Goal: Check status

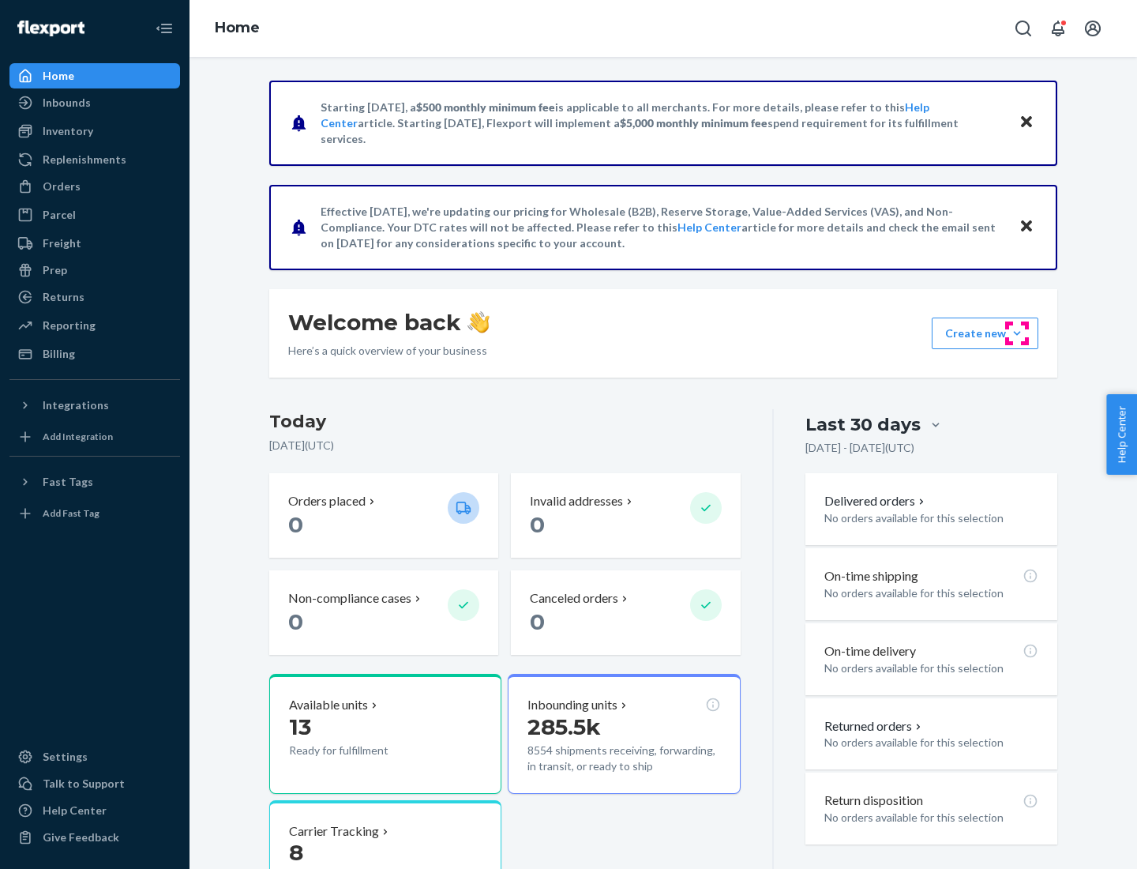
click at [1017, 333] on button "Create new Create new inbound Create new order Create new product" at bounding box center [985, 333] width 107 height 32
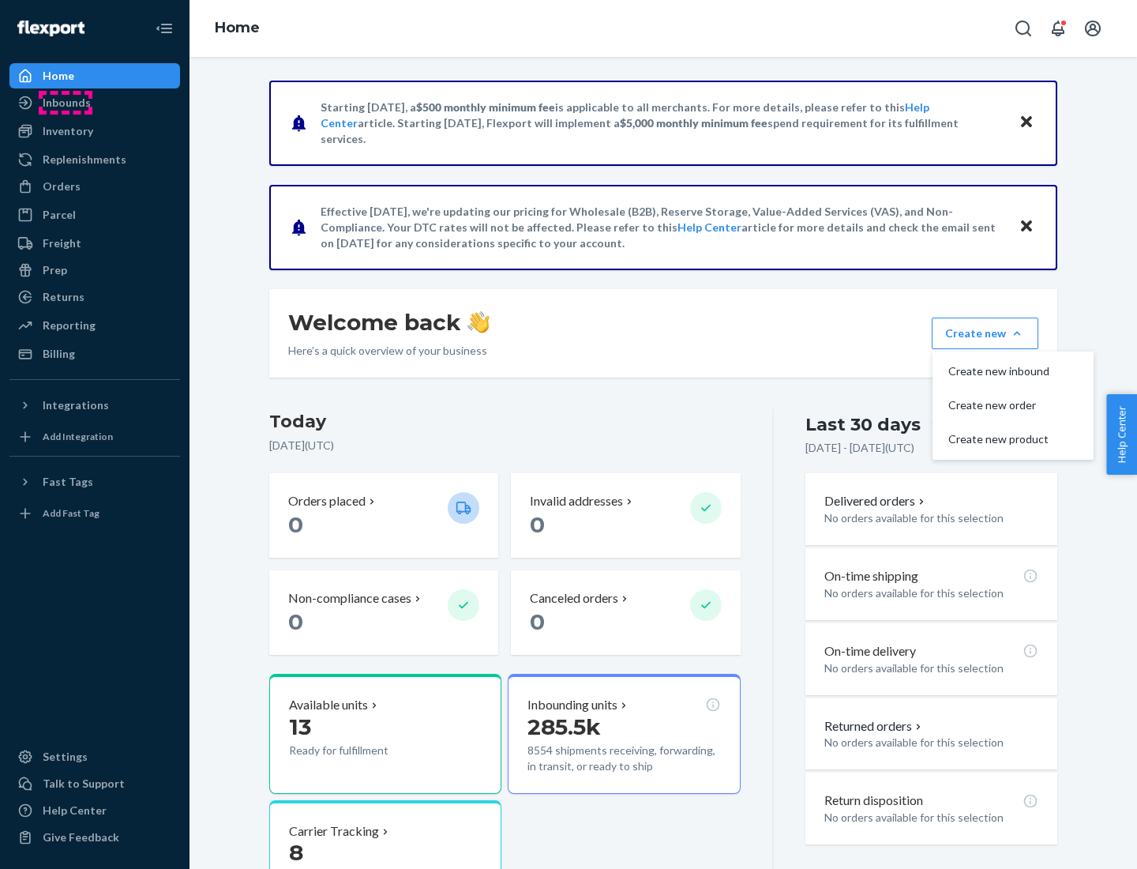
click at [66, 103] on div "Inbounds" at bounding box center [67, 103] width 48 height 16
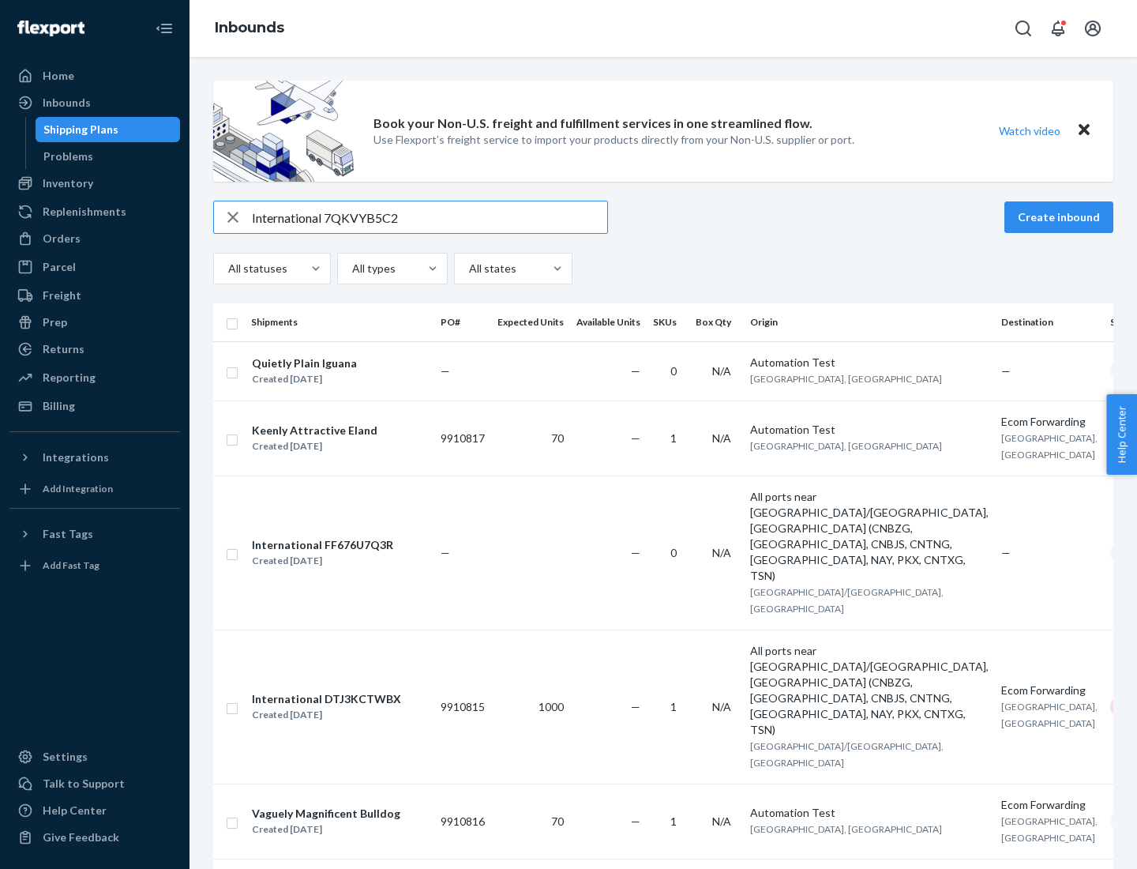
type input "International 7QKVYB5C29"
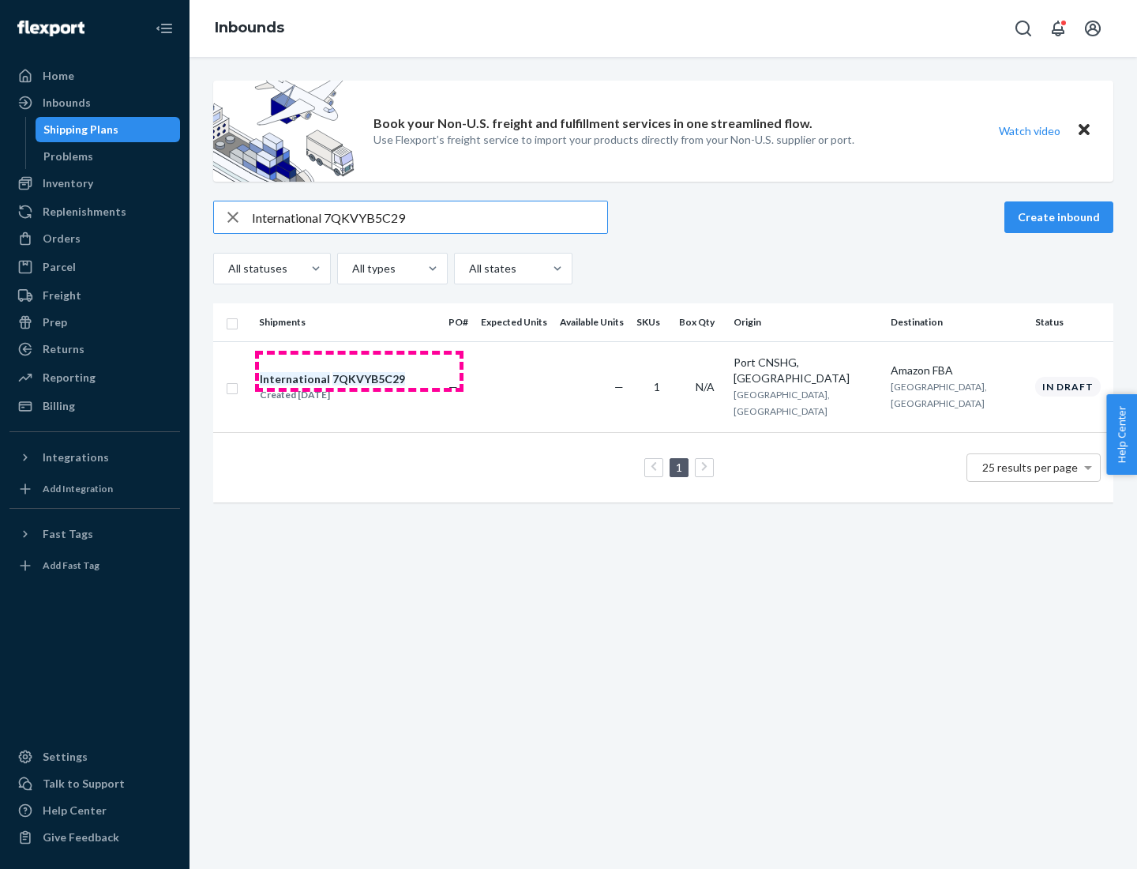
click at [359, 387] on div "Created [DATE]" at bounding box center [332, 395] width 145 height 16
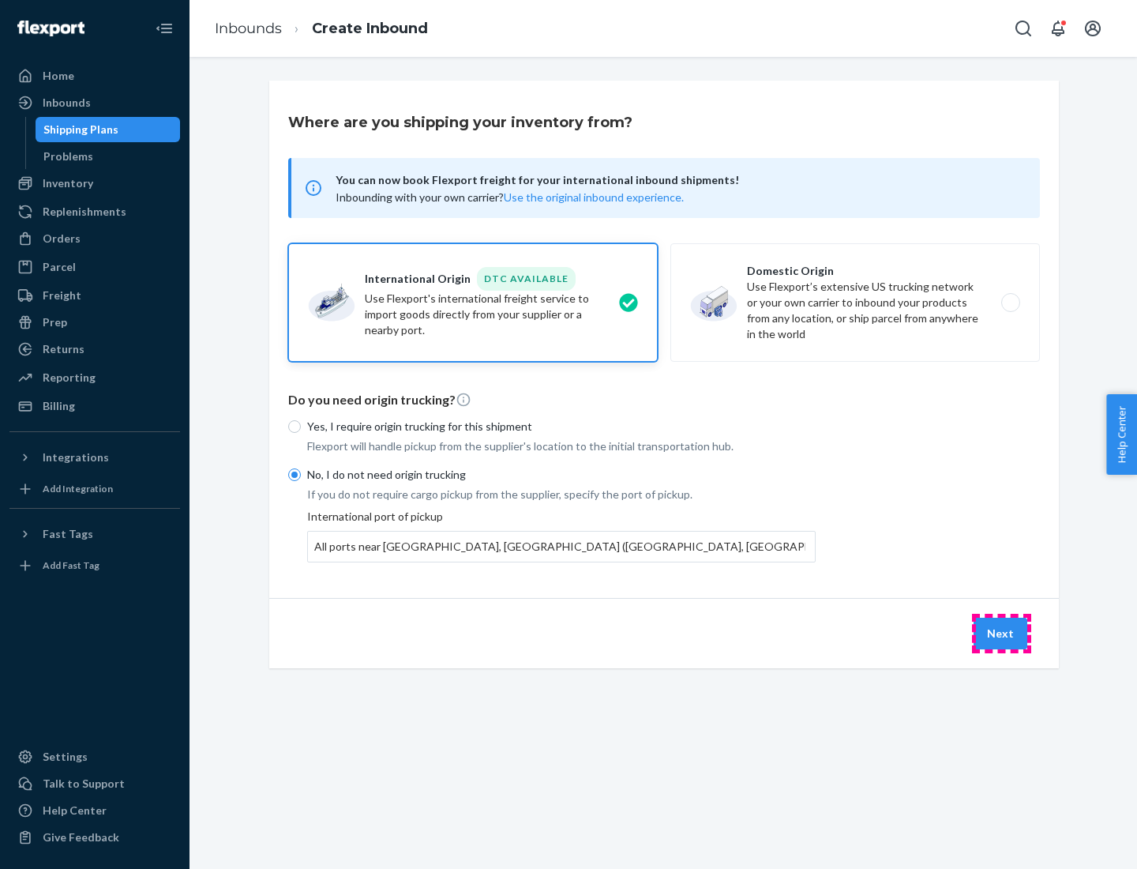
click at [1001, 632] on button "Next" at bounding box center [1001, 633] width 54 height 32
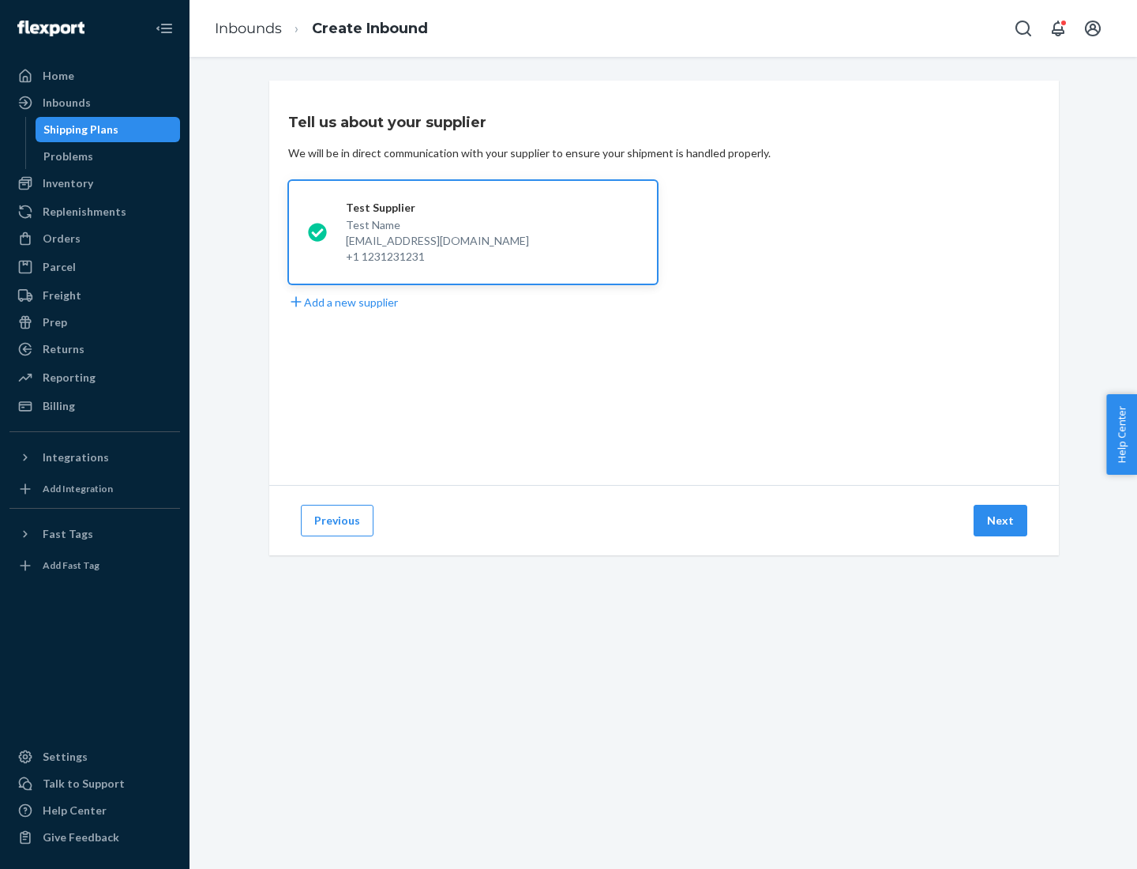
click at [1001, 520] on button "Next" at bounding box center [1001, 521] width 54 height 32
